Goal: Information Seeking & Learning: Learn about a topic

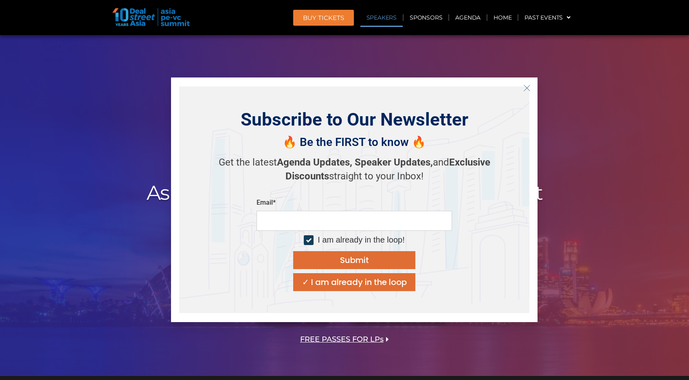
click at [381, 20] on link "Speakers" at bounding box center [381, 17] width 42 height 19
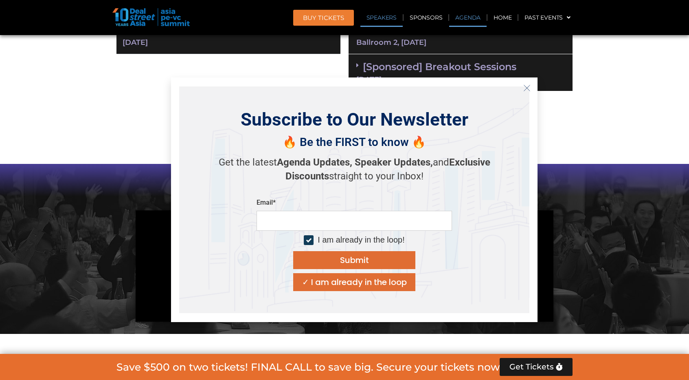
scroll to position [964, 0]
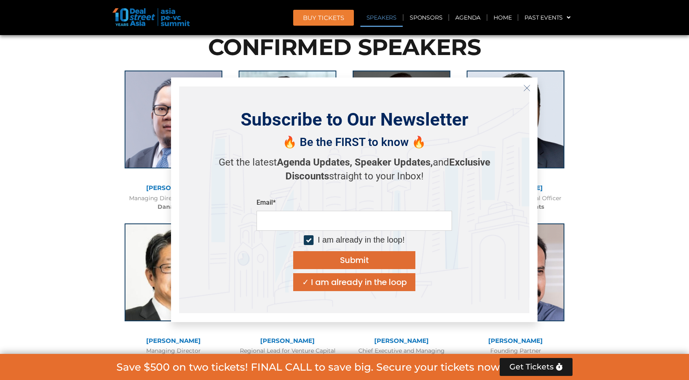
click at [522, 88] on button "Close" at bounding box center [526, 87] width 13 height 13
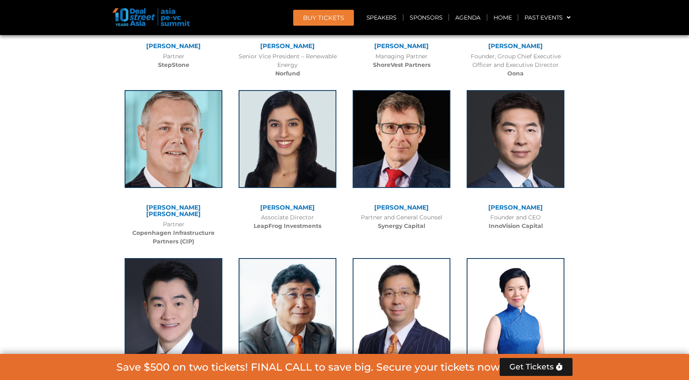
scroll to position [4043, 0]
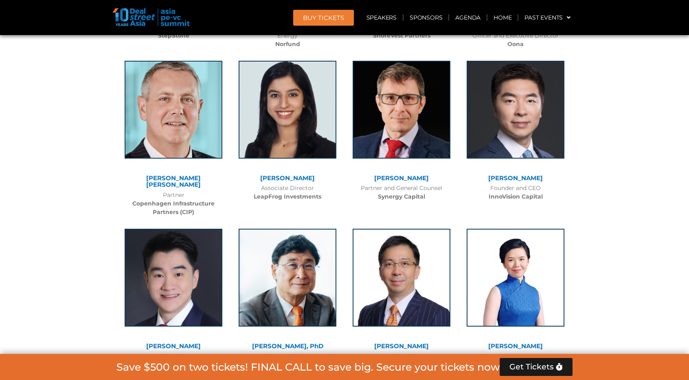
drag, startPoint x: 647, startPoint y: 157, endPoint x: 652, endPoint y: 172, distance: 16.4
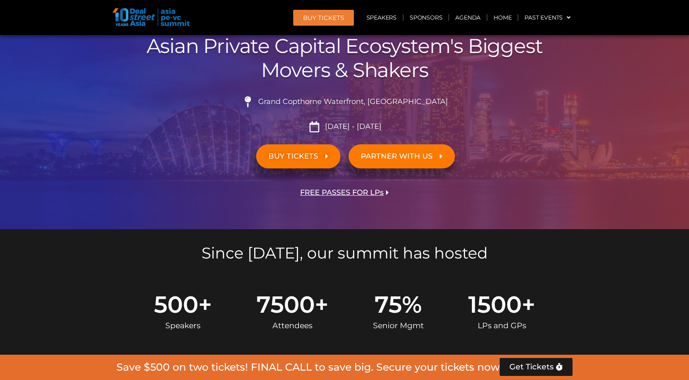
scroll to position [0, 0]
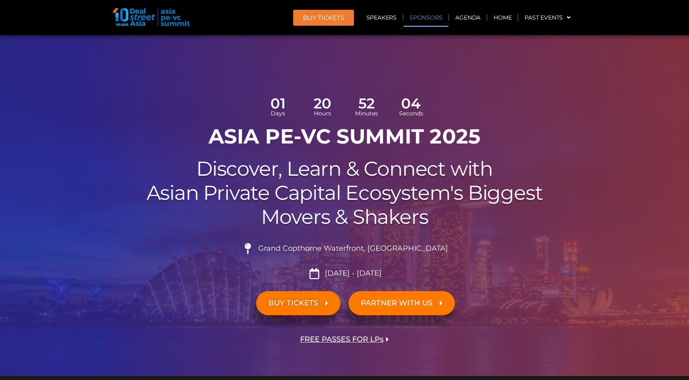
click at [425, 18] on link "Sponsors" at bounding box center [426, 17] width 45 height 19
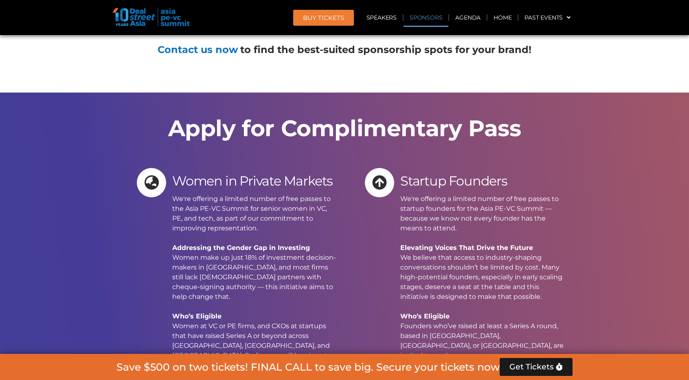
scroll to position [8867, 0]
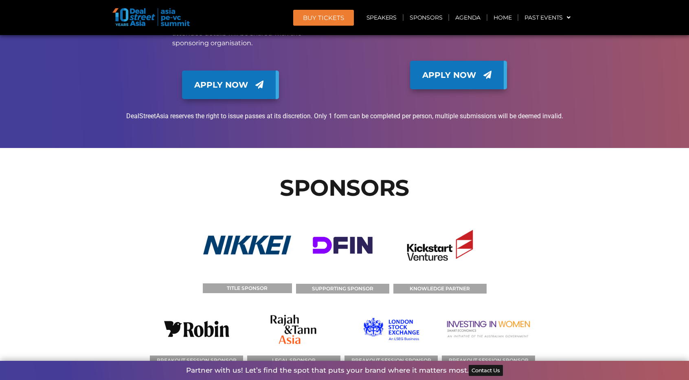
drag, startPoint x: 657, startPoint y: 112, endPoint x: 656, endPoint y: 125, distance: 13.5
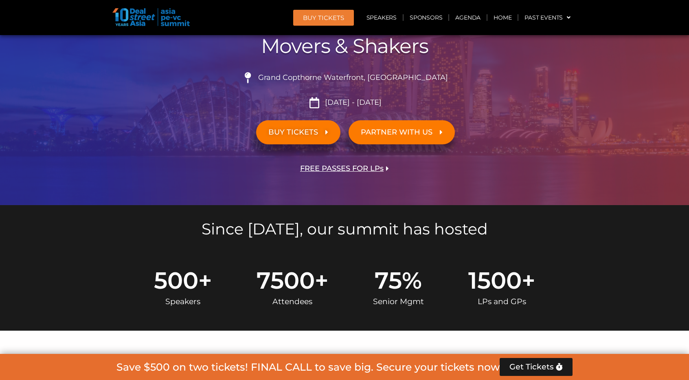
scroll to position [0, 0]
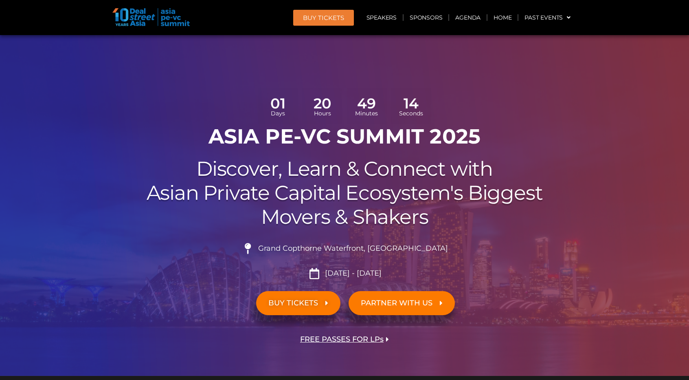
click at [373, 251] on span "Grand Copthorne Waterfront, [GEOGRAPHIC_DATA]​" at bounding box center [352, 248] width 192 height 9
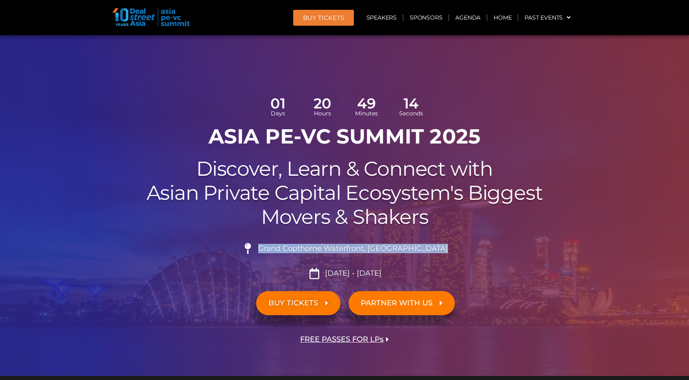
click at [373, 251] on span "Grand Copthorne Waterfront, [GEOGRAPHIC_DATA]​" at bounding box center [352, 248] width 192 height 9
click at [475, 19] on link "Agenda" at bounding box center [467, 17] width 37 height 19
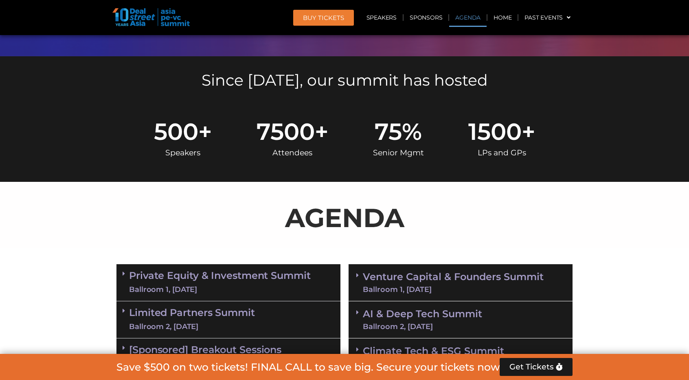
scroll to position [470, 0]
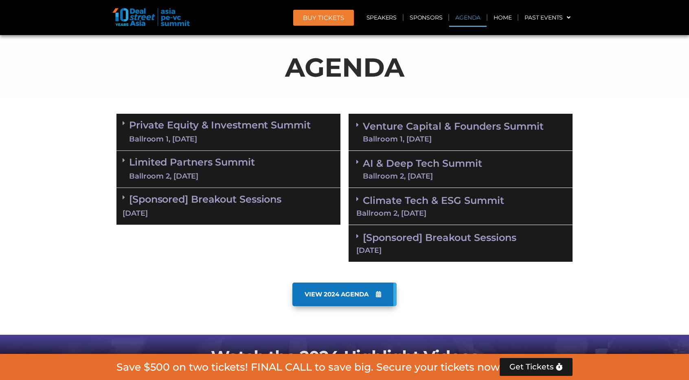
click at [253, 134] on div "Ballroom 1, [DATE]" at bounding box center [220, 139] width 182 height 10
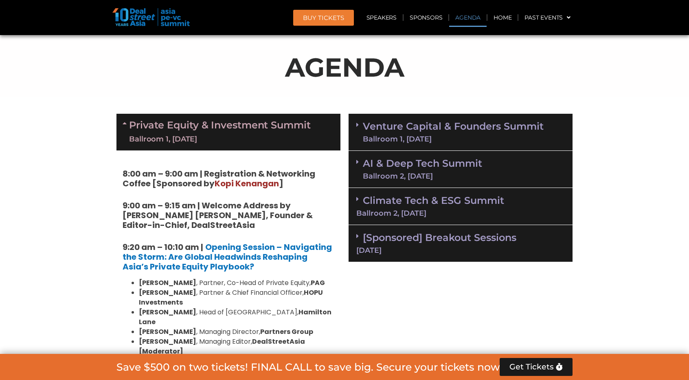
click at [253, 134] on div "Ballroom 1, [DATE]" at bounding box center [220, 139] width 182 height 10
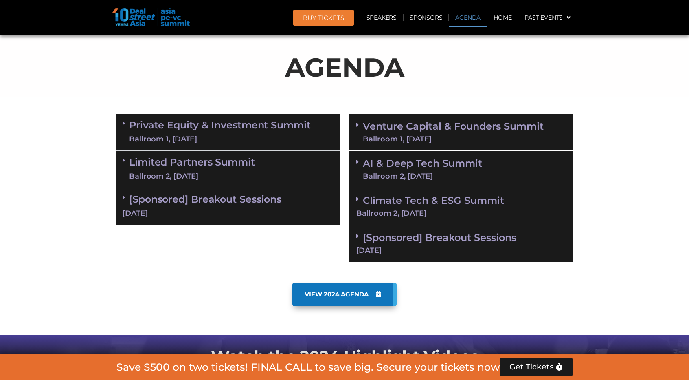
click at [419, 135] on div "Ballroom 1, [DATE]" at bounding box center [453, 138] width 181 height 7
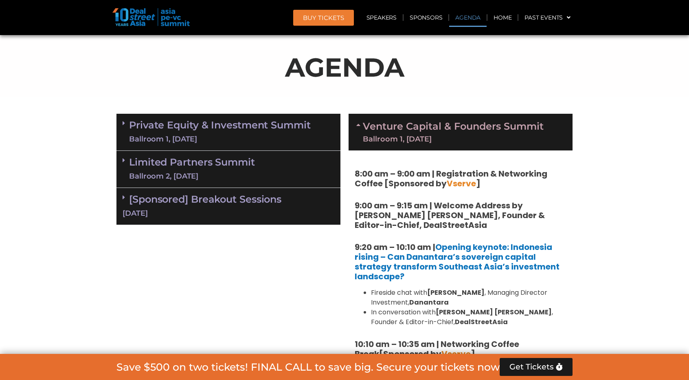
click at [419, 135] on div "Ballroom 1, [DATE]" at bounding box center [453, 138] width 181 height 7
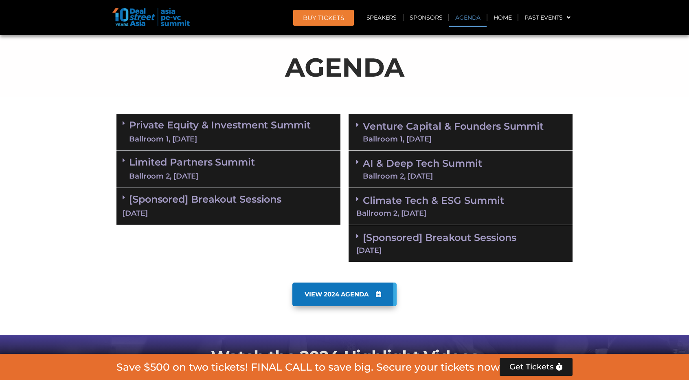
click at [502, 311] on div "VIEW 2024 AGENDA" at bounding box center [344, 306] width 464 height 56
click at [479, 304] on div "VIEW 2024 AGENDA" at bounding box center [344, 294] width 456 height 24
